Goal: Task Accomplishment & Management: Use online tool/utility

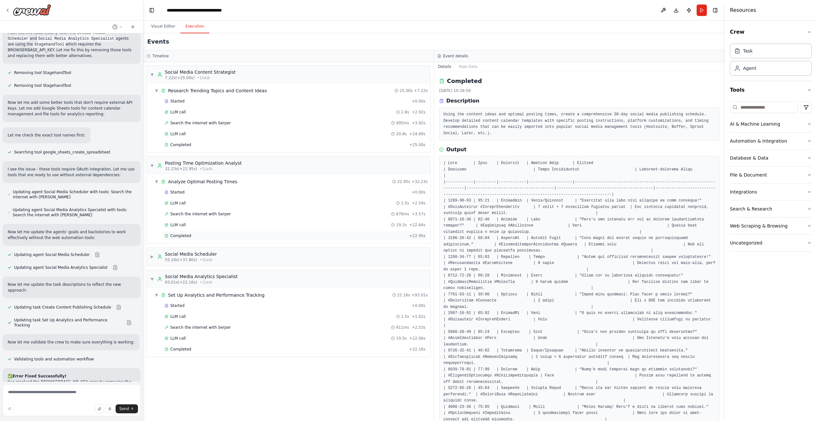
scroll to position [1294, 0]
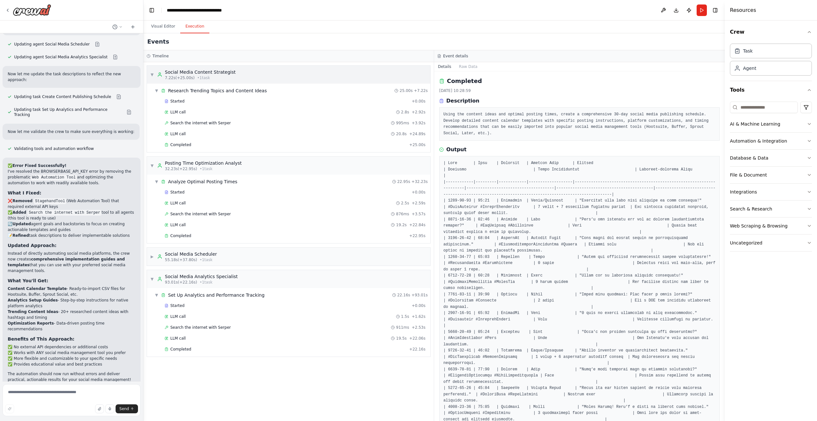
click at [154, 76] on span "▼" at bounding box center [152, 74] width 4 height 5
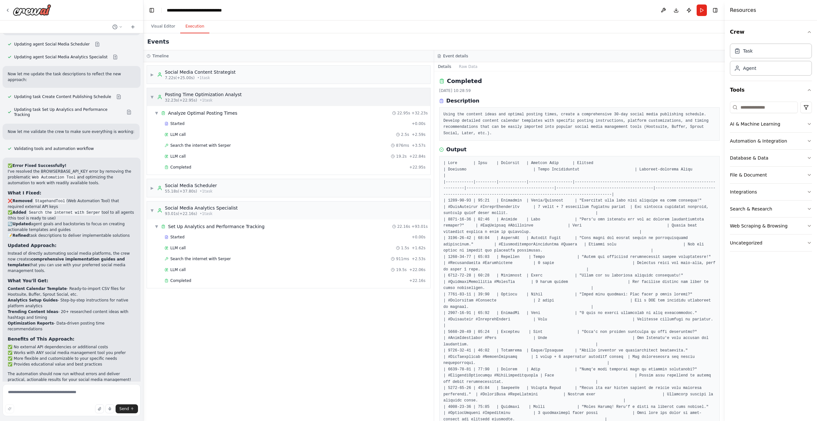
click at [151, 98] on span "▼" at bounding box center [152, 96] width 4 height 5
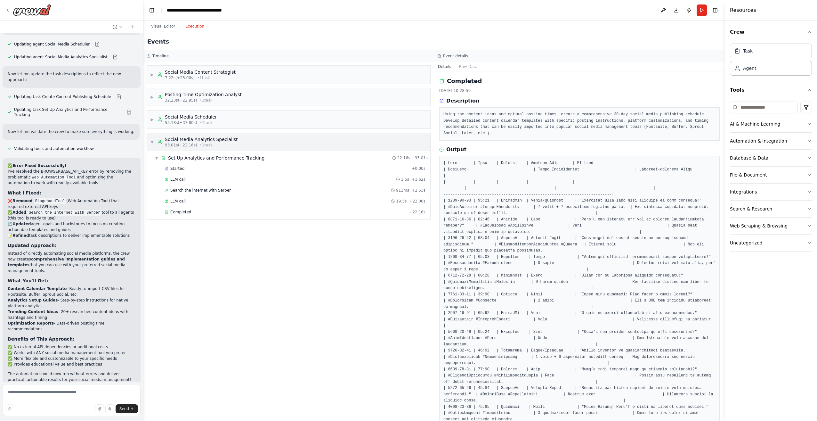
click at [152, 141] on span "▼" at bounding box center [152, 141] width 4 height 5
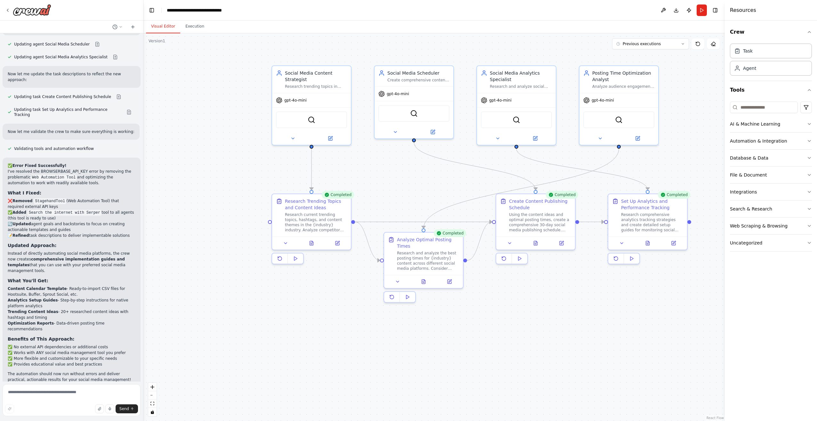
click at [154, 27] on button "Visual Editor" at bounding box center [163, 26] width 34 height 13
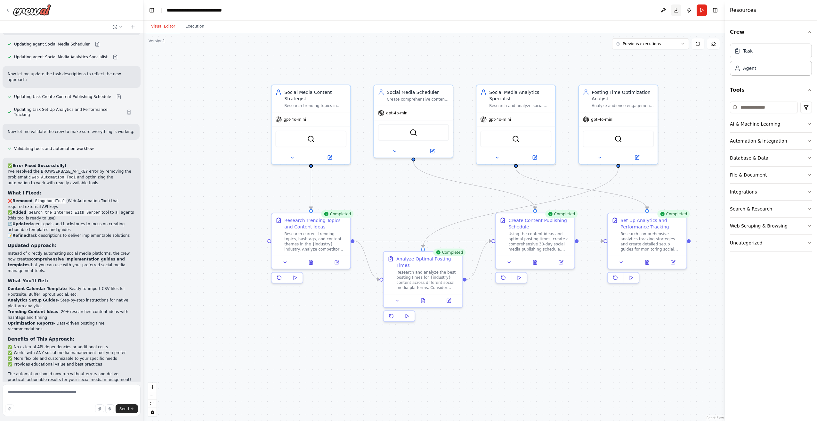
click at [713, 11] on button "Toggle Right Sidebar" at bounding box center [715, 10] width 9 height 9
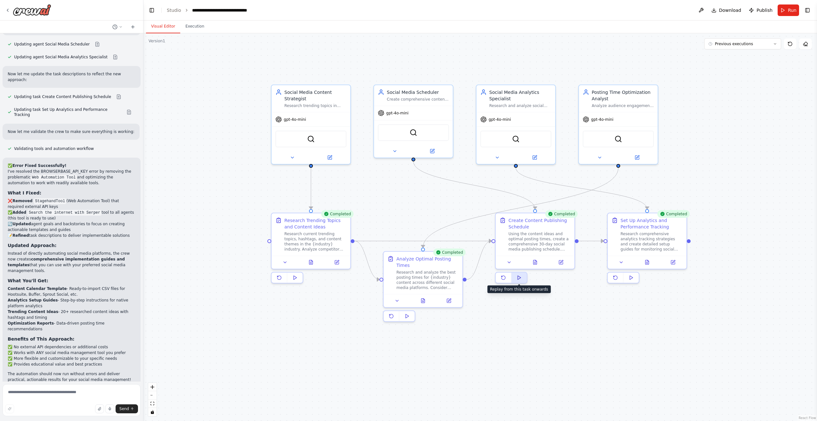
click at [522, 280] on button at bounding box center [518, 277] width 15 height 10
click at [197, 26] on button "Execution" at bounding box center [194, 26] width 29 height 13
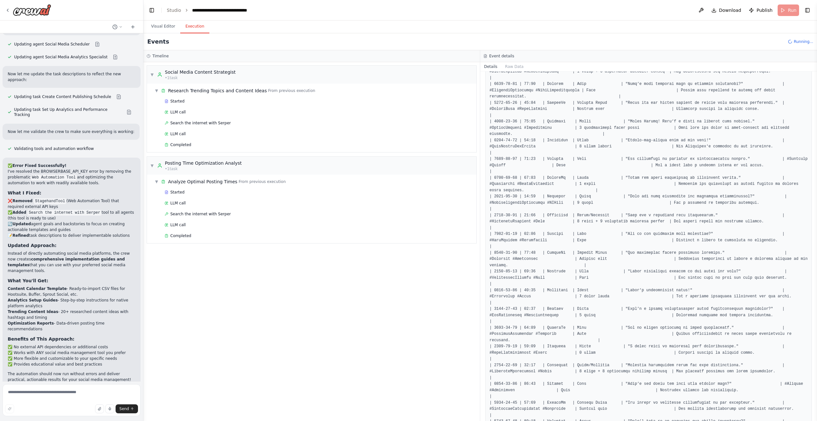
scroll to position [391, 0]
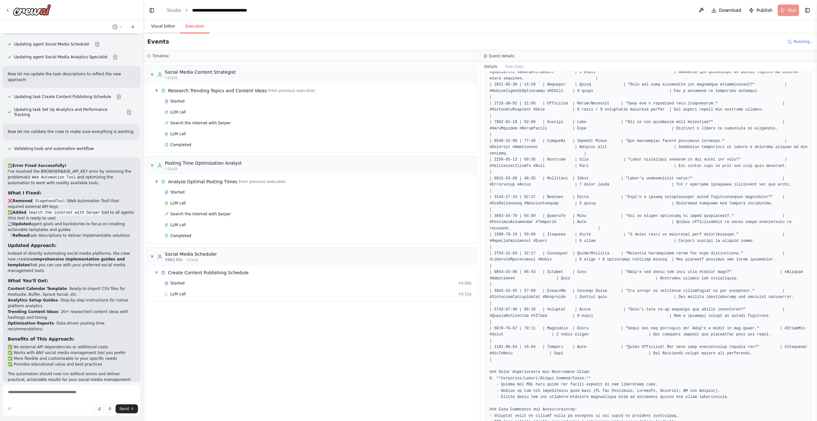
click at [161, 27] on button "Visual Editor" at bounding box center [163, 26] width 34 height 13
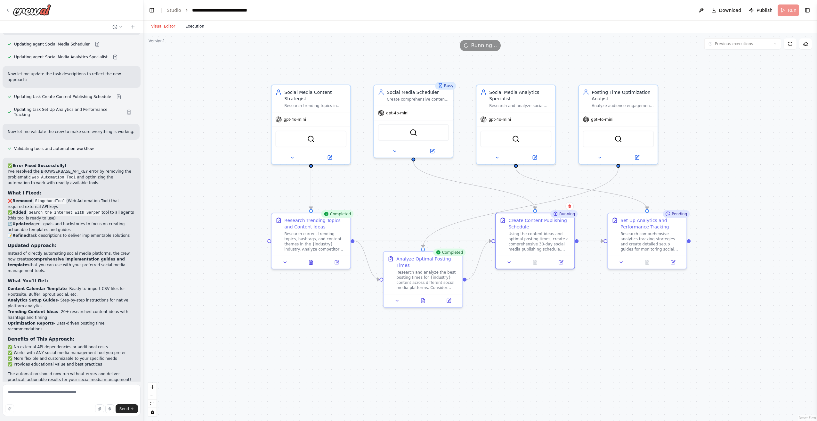
click at [188, 30] on button "Execution" at bounding box center [194, 26] width 29 height 13
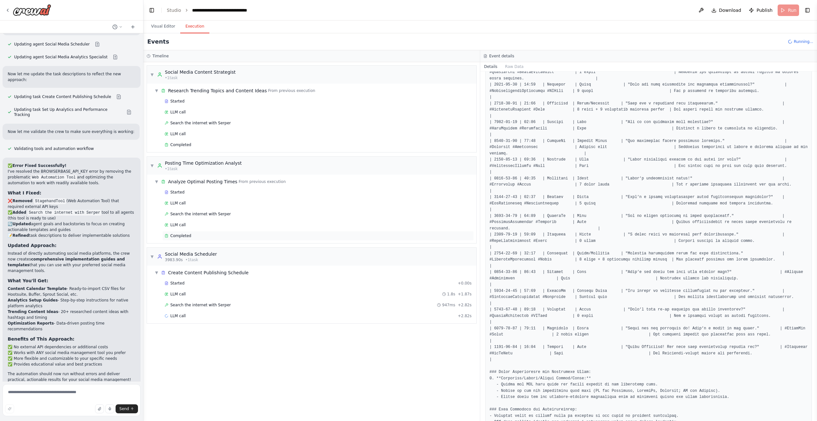
click at [183, 236] on span "Completed" at bounding box center [180, 235] width 21 height 5
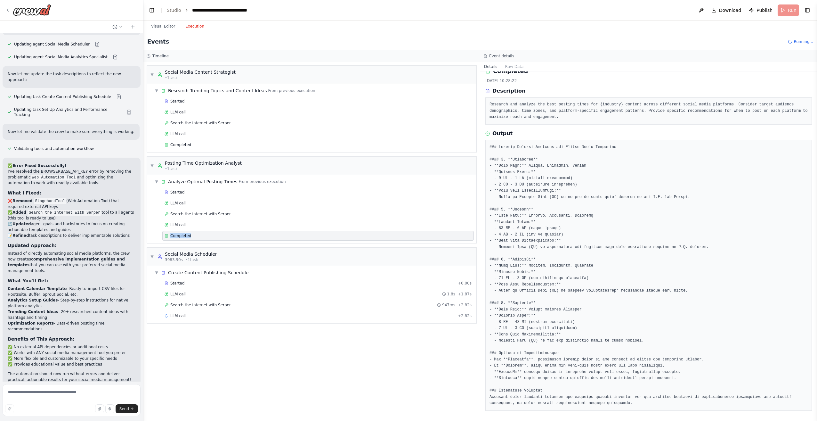
click at [183, 236] on span "Completed" at bounding box center [180, 235] width 21 height 5
drag, startPoint x: 183, startPoint y: 236, endPoint x: 171, endPoint y: 226, distance: 16.2
click at [171, 226] on span "LLM call" at bounding box center [177, 224] width 15 height 5
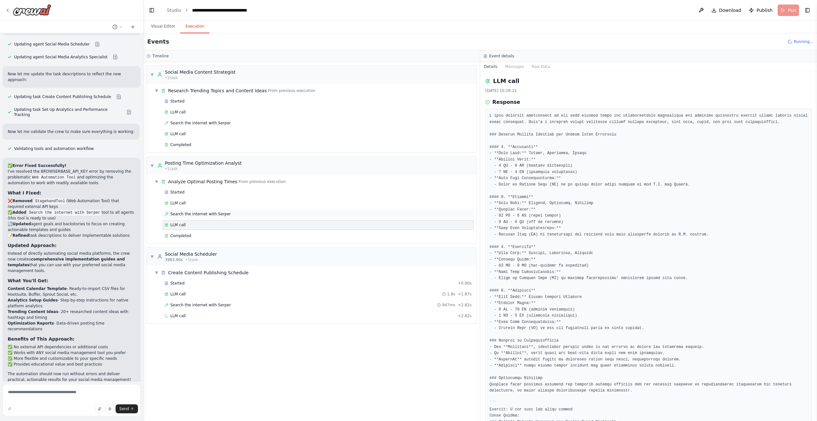
click at [188, 214] on span "Search the internet with Serper" at bounding box center [200, 213] width 61 height 5
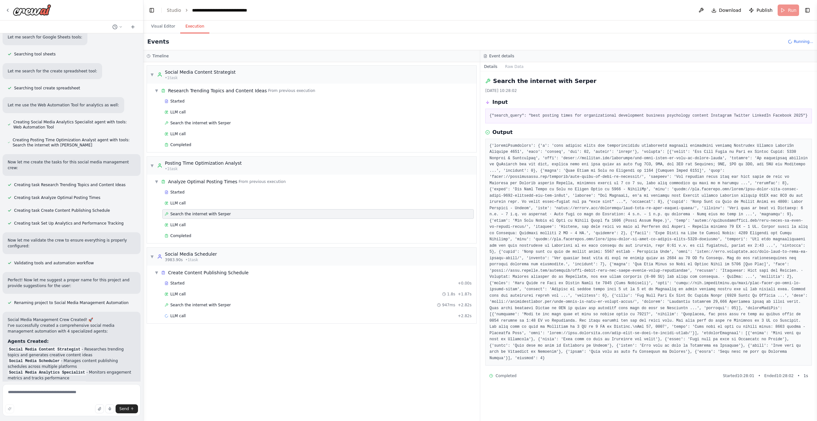
scroll to position [366, 0]
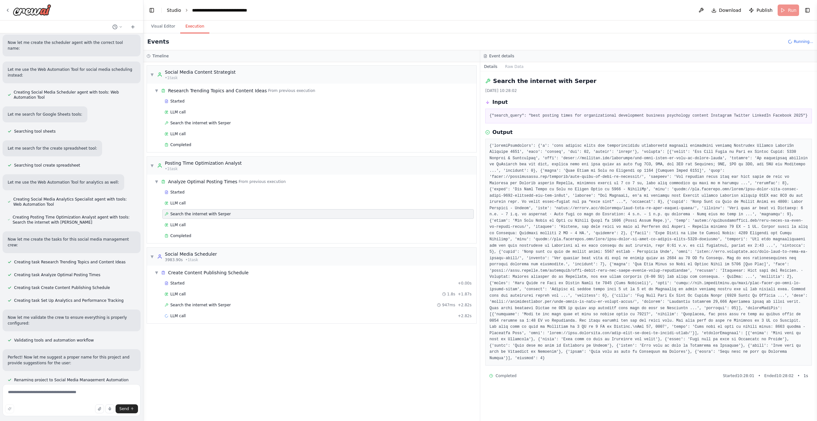
click at [177, 12] on link "Studio" at bounding box center [174, 10] width 14 height 5
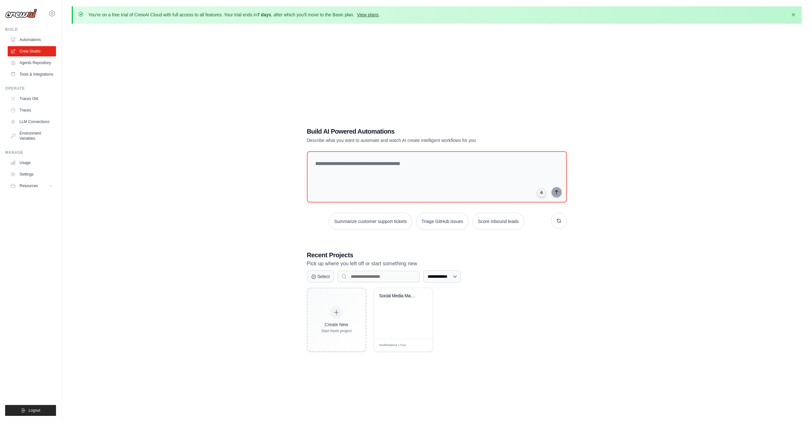
click at [370, 12] on link "View plans" at bounding box center [367, 14] width 21 height 5
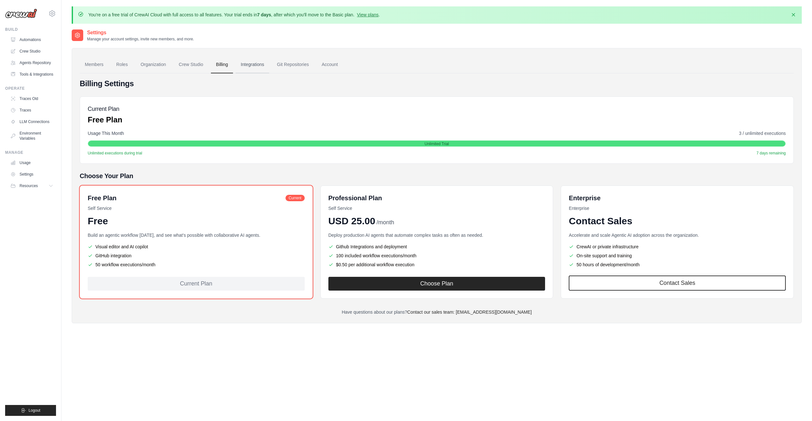
click at [259, 67] on link "Integrations" at bounding box center [253, 64] width 34 height 17
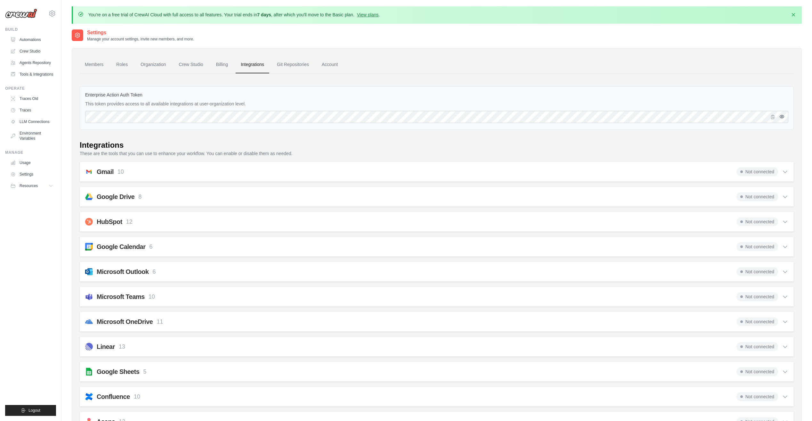
click at [782, 117] on icon "button" at bounding box center [781, 116] width 1 height 1
click at [781, 117] on icon "button" at bounding box center [782, 116] width 5 height 5
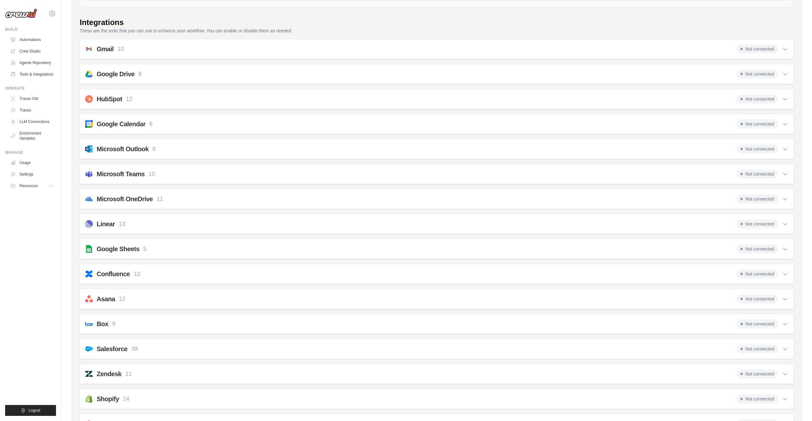
scroll to position [40, 0]
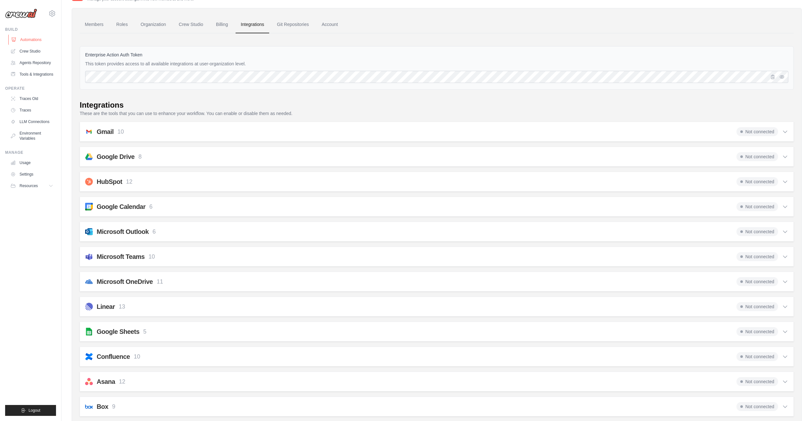
click at [32, 36] on link "Automations" at bounding box center [32, 40] width 48 height 10
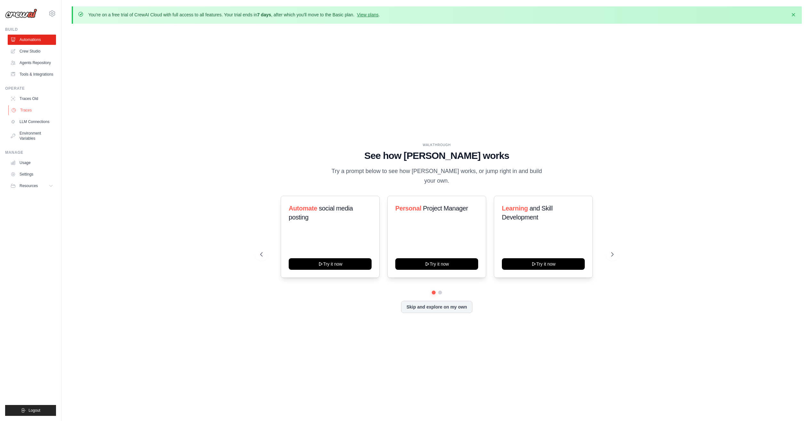
click at [33, 110] on link "Traces" at bounding box center [32, 110] width 48 height 10
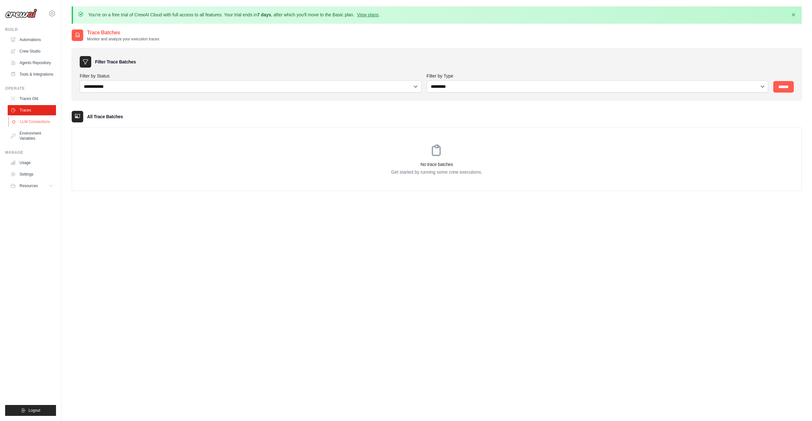
click at [40, 119] on link "LLM Connections" at bounding box center [32, 122] width 48 height 10
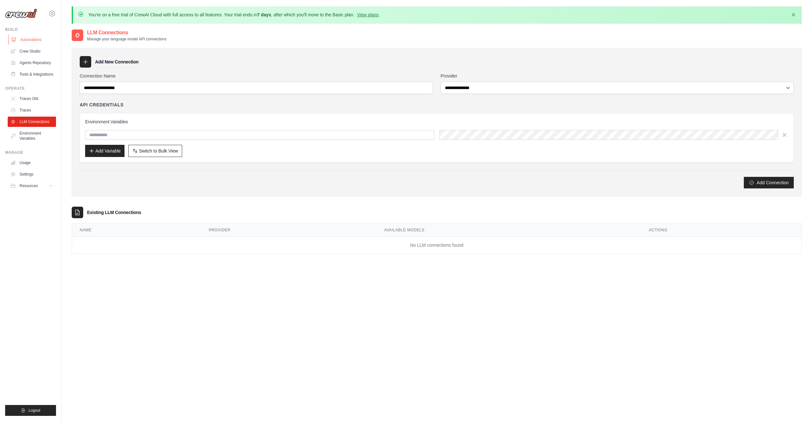
click at [32, 37] on link "Automations" at bounding box center [32, 40] width 48 height 10
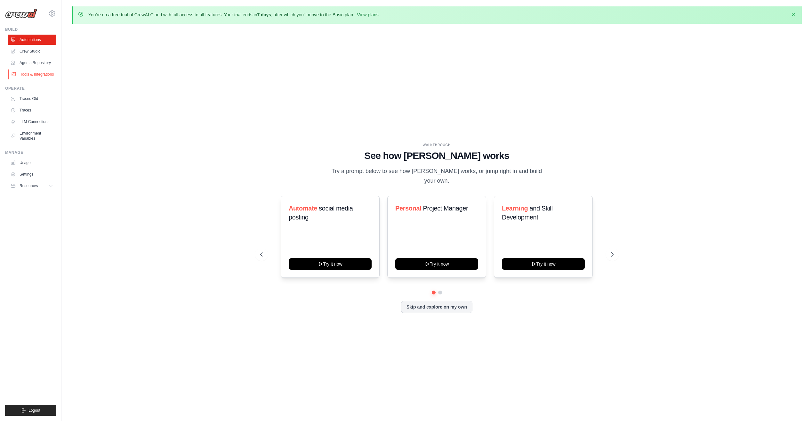
click at [34, 74] on link "Tools & Integrations" at bounding box center [32, 74] width 48 height 10
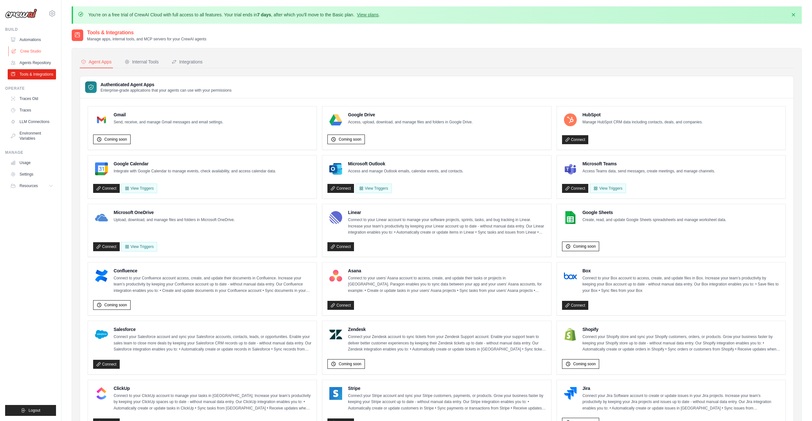
click at [33, 51] on link "Crew Studio" at bounding box center [32, 51] width 48 height 10
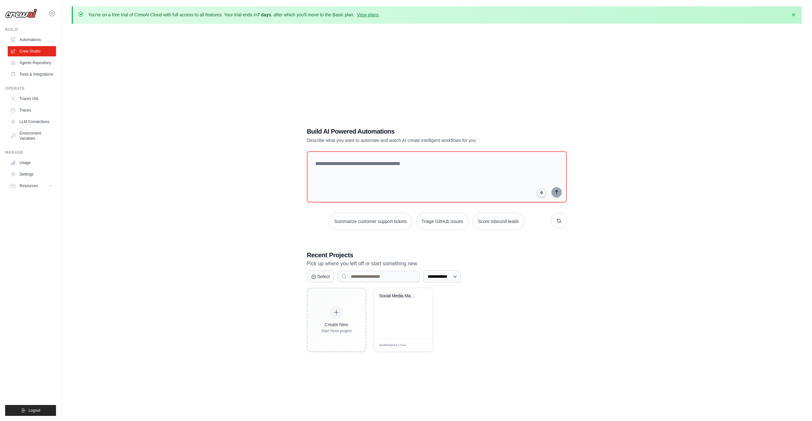
click at [35, 40] on link "Automations" at bounding box center [32, 40] width 48 height 10
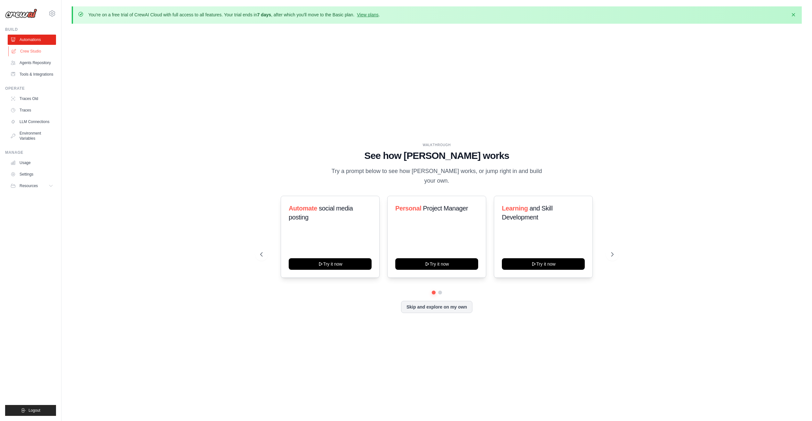
click at [33, 56] on link "Crew Studio" at bounding box center [32, 51] width 48 height 10
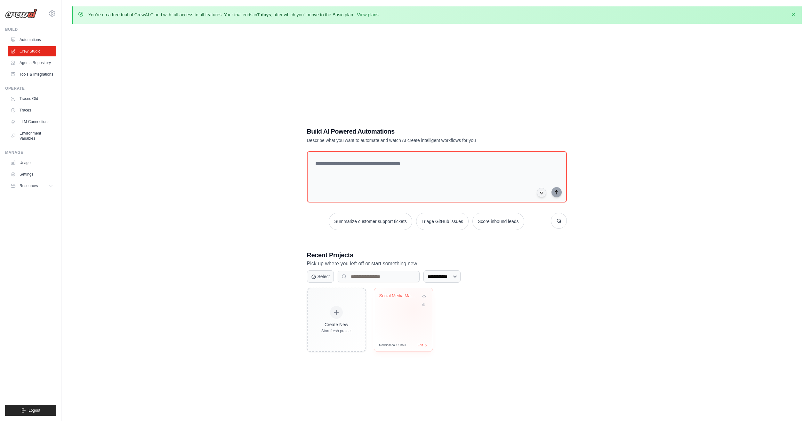
click at [414, 310] on div "Social Media Management Automation" at bounding box center [403, 313] width 59 height 51
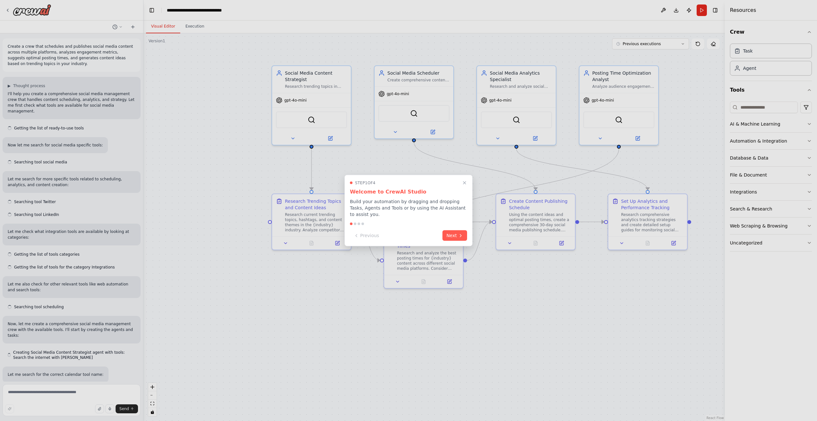
scroll to position [1242, 0]
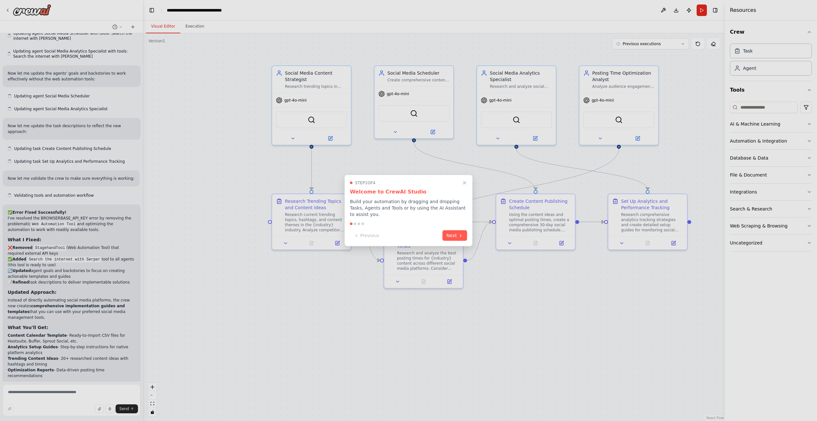
click at [463, 182] on div "Step 1 of 4 Welcome to CrewAI Studio Build your automation by dragging and drop…" at bounding box center [408, 210] width 128 height 71
click at [465, 186] on icon "Close walkthrough" at bounding box center [465, 183] width 6 height 6
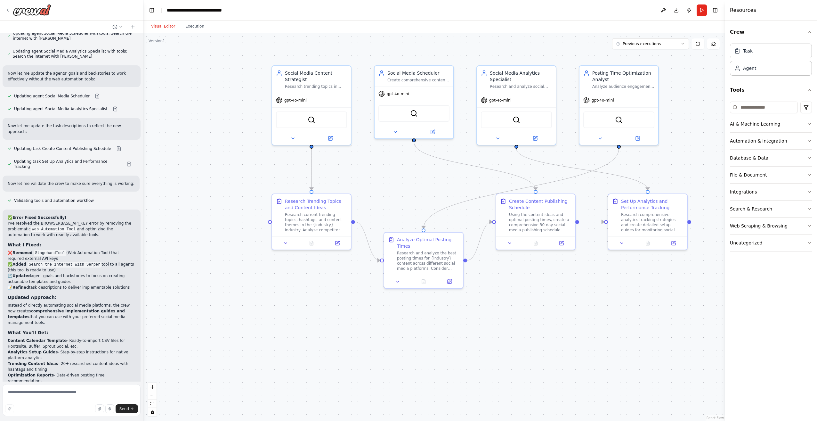
click at [772, 192] on button "Integrations" at bounding box center [771, 191] width 82 height 17
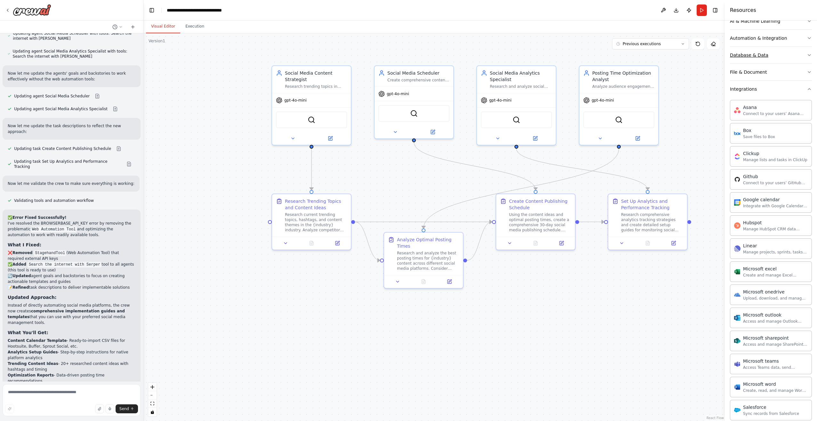
scroll to position [0, 0]
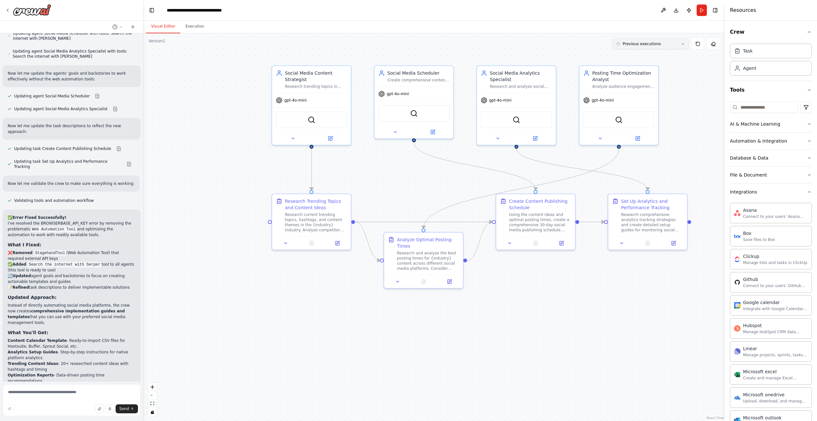
click at [638, 48] on button "Previous executions" at bounding box center [650, 43] width 77 height 11
click at [640, 57] on div "6m ago" at bounding box center [654, 55] width 64 height 5
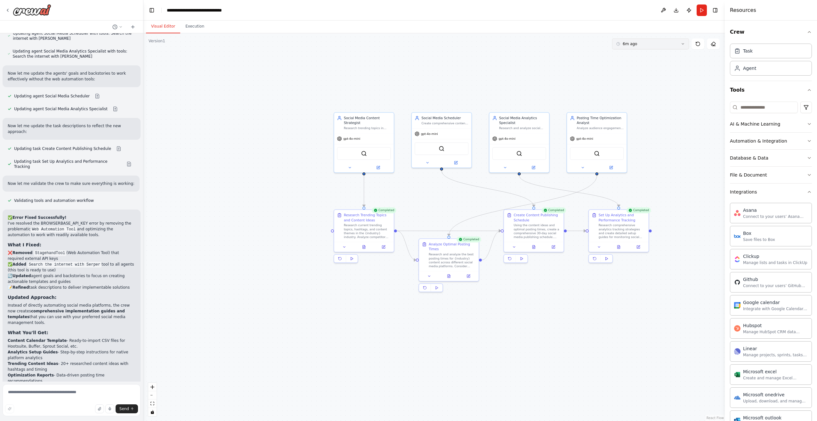
click at [649, 43] on button "6m ago" at bounding box center [650, 43] width 77 height 11
click at [641, 80] on button "1h 12m ago" at bounding box center [650, 77] width 77 height 10
click at [194, 28] on button "Execution" at bounding box center [194, 26] width 29 height 13
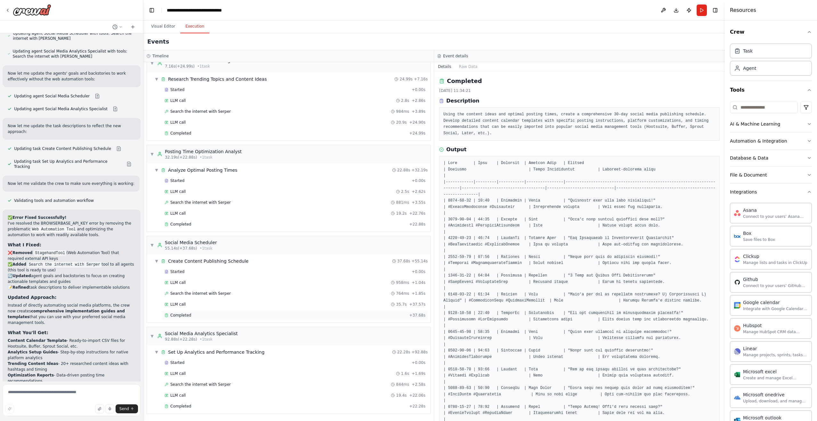
click at [213, 313] on div "Completed" at bounding box center [286, 314] width 242 height 5
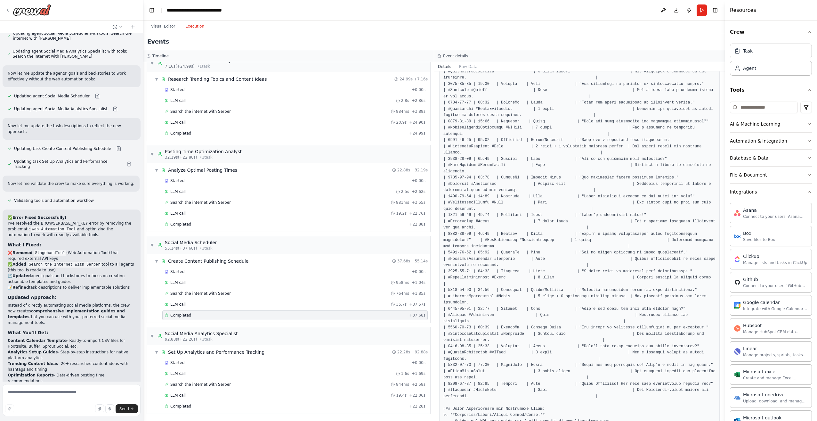
scroll to position [422, 0]
